Goal: Task Accomplishment & Management: Complete application form

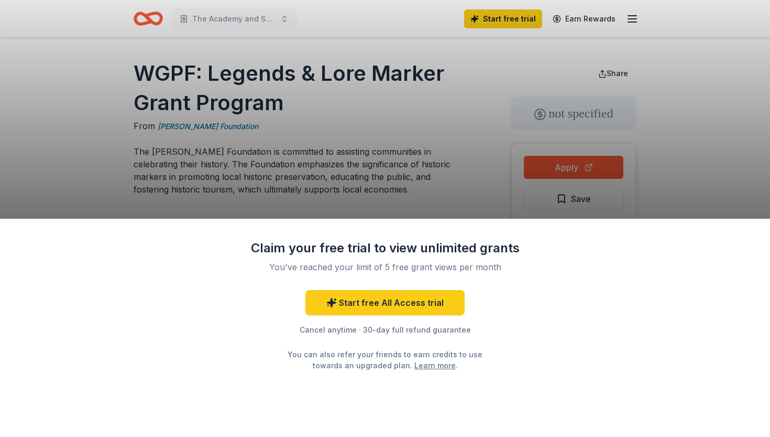
click at [229, 14] on div "Claim your free trial to view unlimited grants You've reached your limit of 5 f…" at bounding box center [385, 218] width 770 height 437
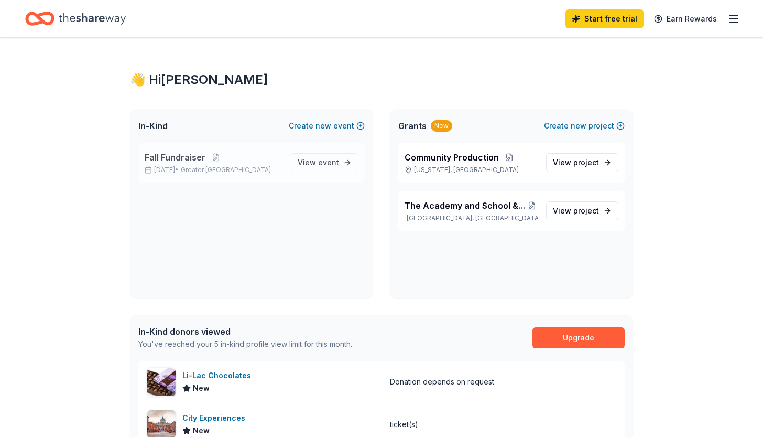
click at [213, 162] on p "Fall Fundraiser" at bounding box center [214, 157] width 138 height 13
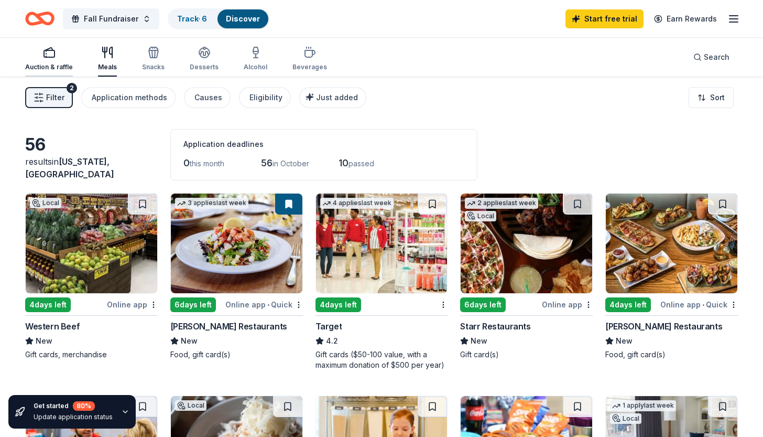
click at [50, 54] on icon "button" at bounding box center [49, 52] width 13 height 13
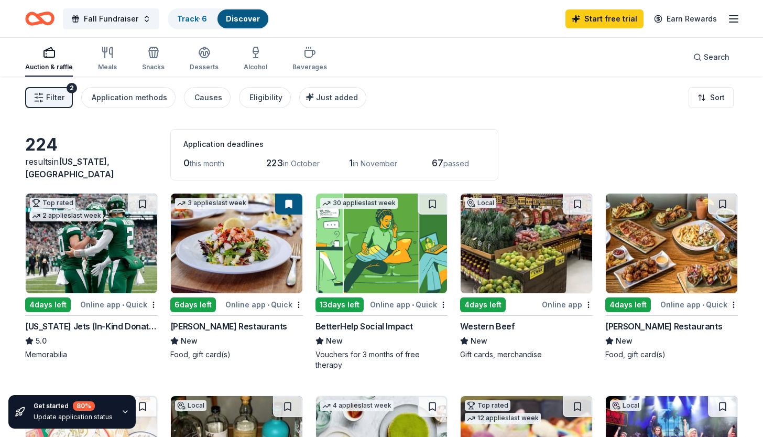
click at [83, 269] on img at bounding box center [92, 243] width 132 height 100
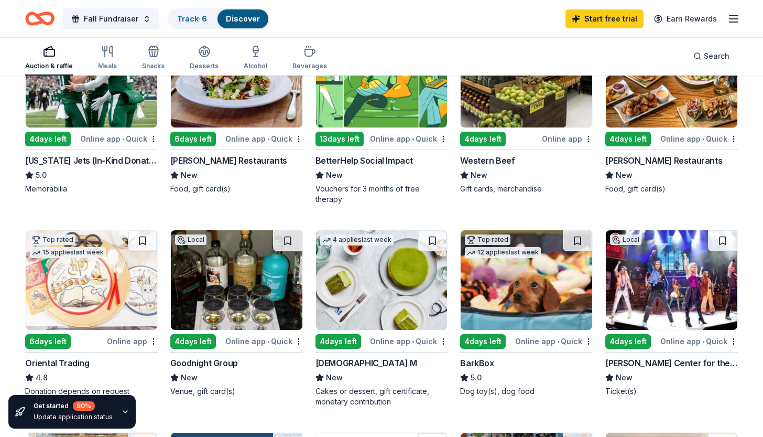
scroll to position [166, 0]
click at [118, 297] on img at bounding box center [92, 280] width 132 height 100
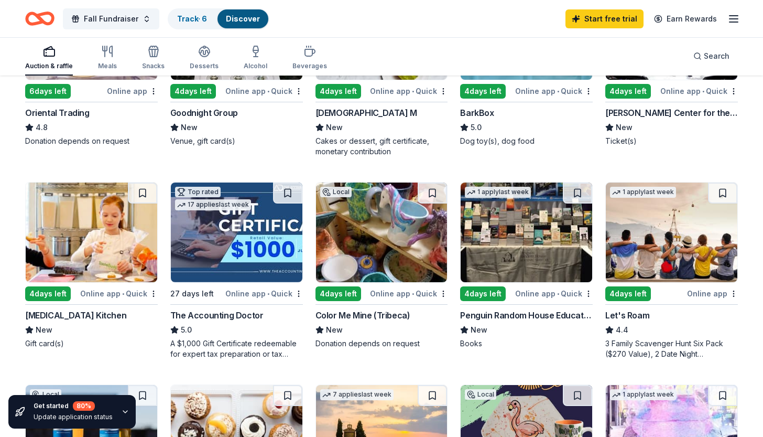
scroll to position [421, 0]
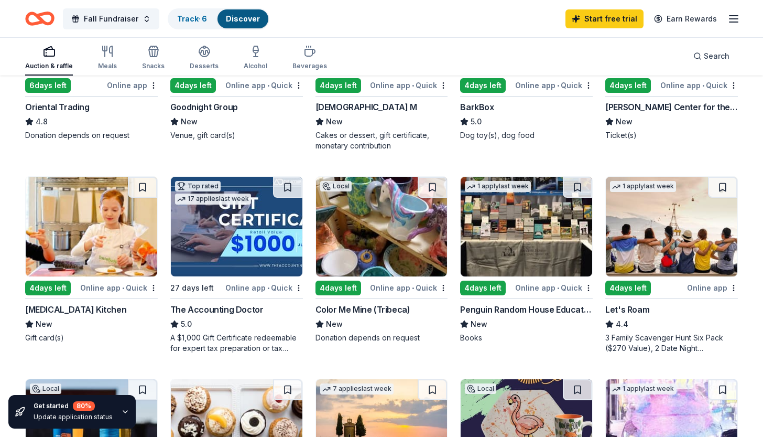
click at [504, 232] on img at bounding box center [527, 227] width 132 height 100
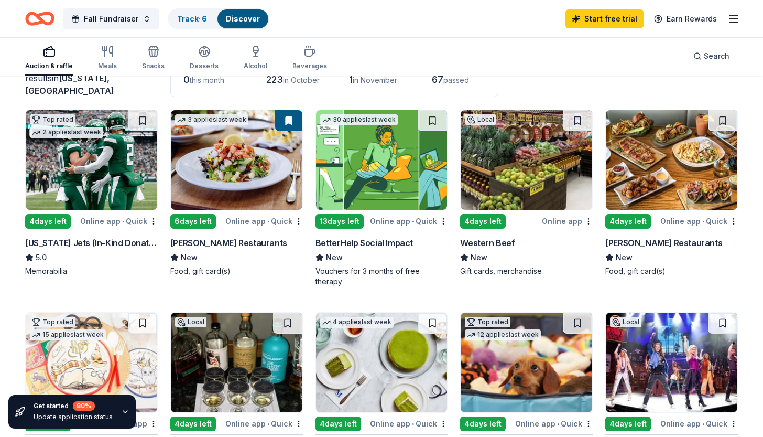
scroll to position [82, 0]
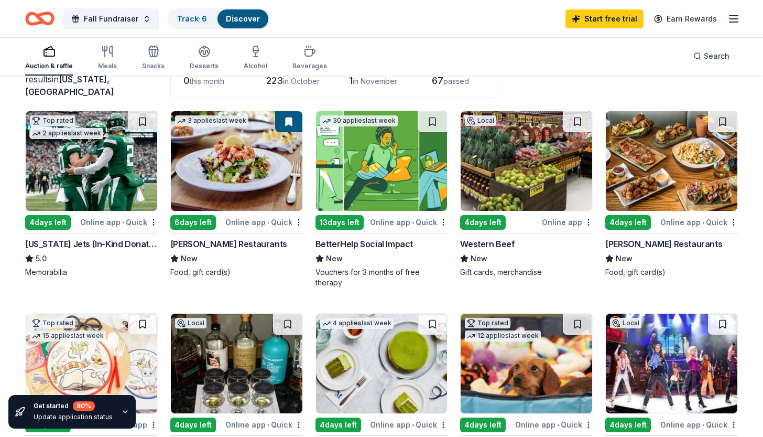
click at [122, 62] on div "Auction & raffle Meals Snacks Desserts Alcohol Beverages" at bounding box center [176, 58] width 302 height 35
click at [121, 60] on div "Auction & raffle Meals Snacks Desserts Alcohol Beverages" at bounding box center [176, 58] width 302 height 35
click at [116, 60] on div "Auction & raffle Meals Snacks Desserts Alcohol Beverages" at bounding box center [176, 58] width 302 height 35
click at [107, 53] on icon "button" at bounding box center [107, 51] width 13 height 13
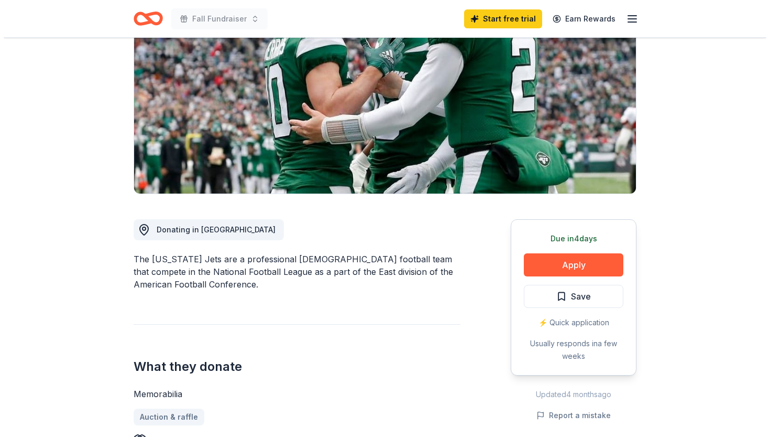
scroll to position [162, 0]
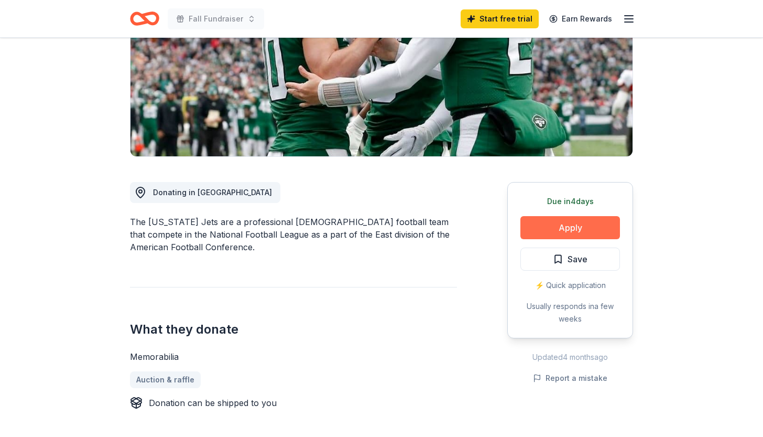
click at [551, 229] on button "Apply" at bounding box center [570, 227] width 100 height 23
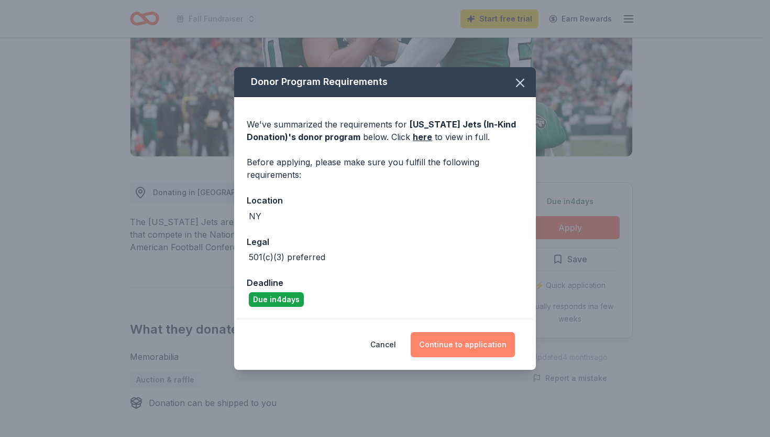
click at [454, 337] on button "Continue to application" at bounding box center [463, 344] width 104 height 25
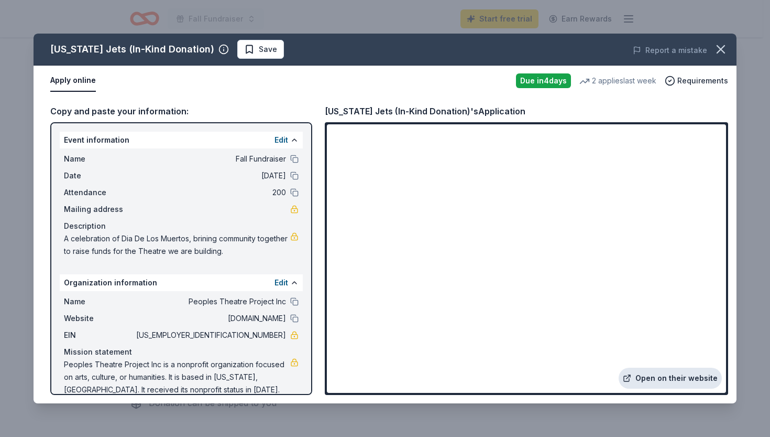
click at [679, 383] on link "Open on their website" at bounding box center [670, 377] width 103 height 21
